Goal: Use online tool/utility

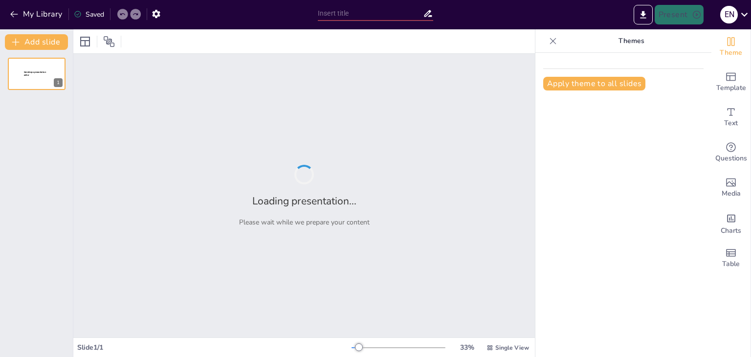
type input "Imported PROYECTO FINAL.pptx"
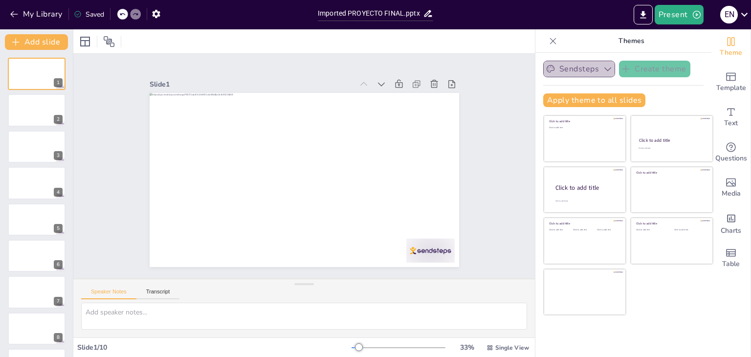
click at [602, 72] on icon "button" at bounding box center [607, 69] width 10 height 10
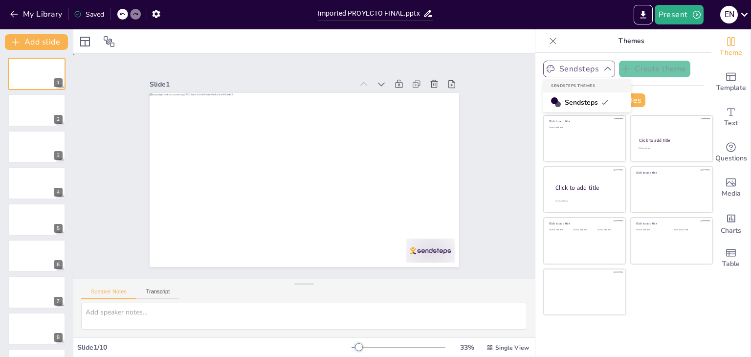
click at [480, 108] on div "Slide 1 Slide 2 Slide 3 Slide 4 Slide 5 Slide 6 Slide 7 Slide 8 Slide 9 Slide 10" at bounding box center [304, 166] width 498 height 316
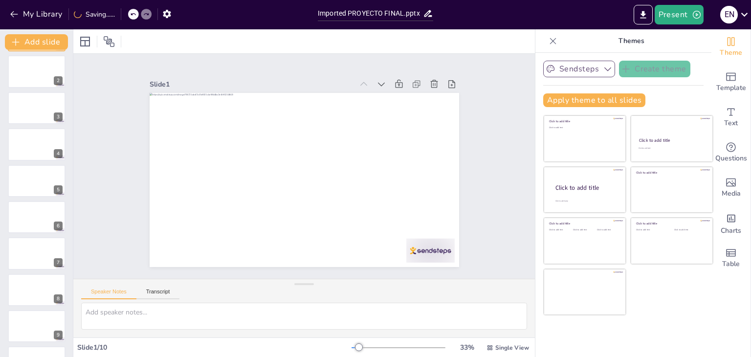
scroll to position [68, 0]
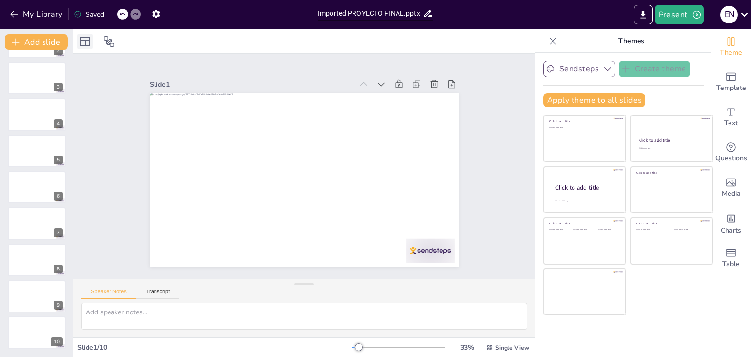
click at [85, 44] on icon at bounding box center [85, 42] width 10 height 10
click at [268, 43] on div at bounding box center [303, 41] width 461 height 24
click at [725, 46] on icon "Change the overall theme" at bounding box center [731, 42] width 12 height 12
click at [727, 47] on span "Theme" at bounding box center [730, 52] width 22 height 11
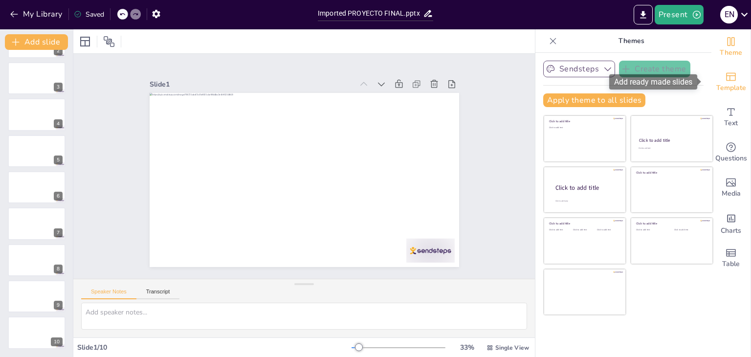
click at [725, 82] on icon "Add ready made slides" at bounding box center [731, 77] width 12 height 12
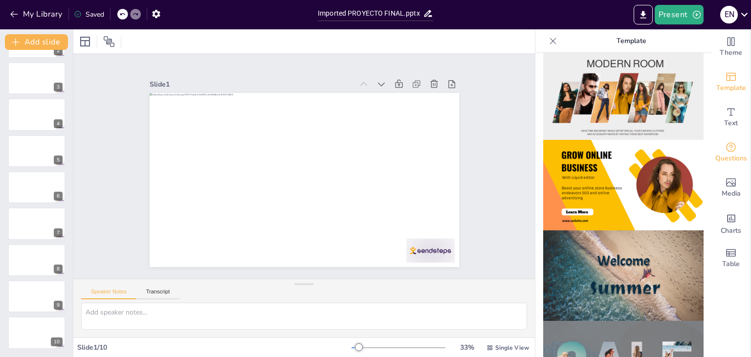
scroll to position [193, 0]
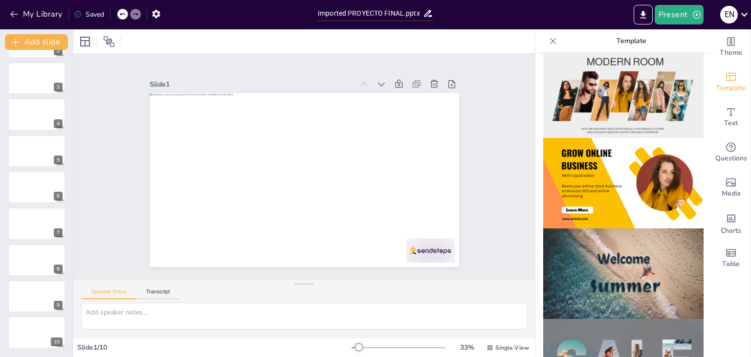
click at [605, 163] on img at bounding box center [623, 183] width 160 height 90
